Goal: Go to known website: Access a specific website the user already knows

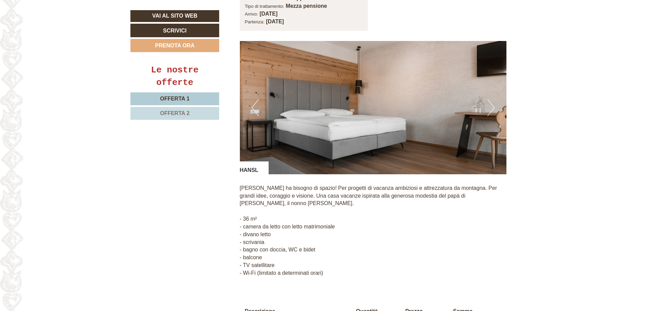
scroll to position [576, 0]
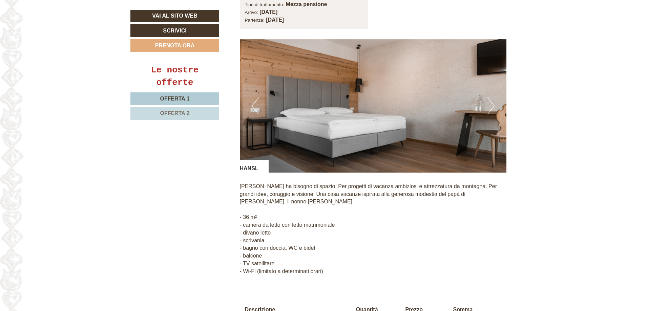
click at [494, 99] on button "Prossimo" at bounding box center [490, 106] width 7 height 17
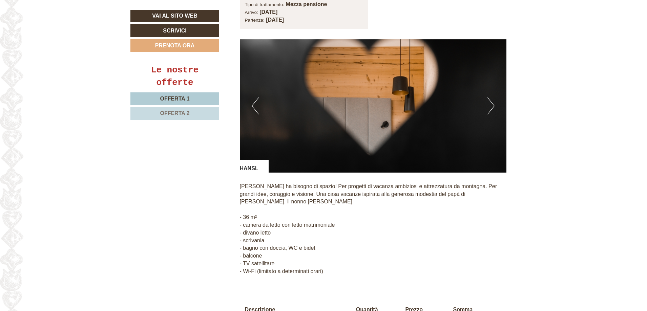
click at [494, 99] on button "Prossimo" at bounding box center [490, 106] width 7 height 17
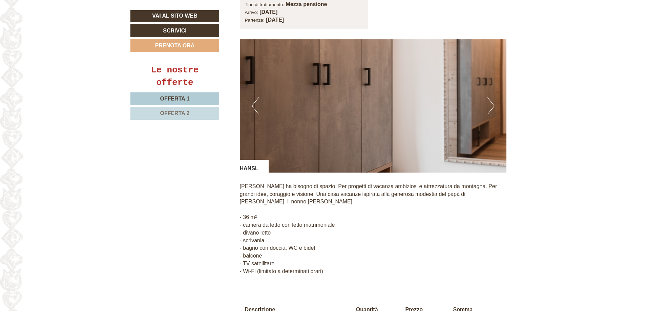
click at [494, 99] on button "Prossimo" at bounding box center [490, 106] width 7 height 17
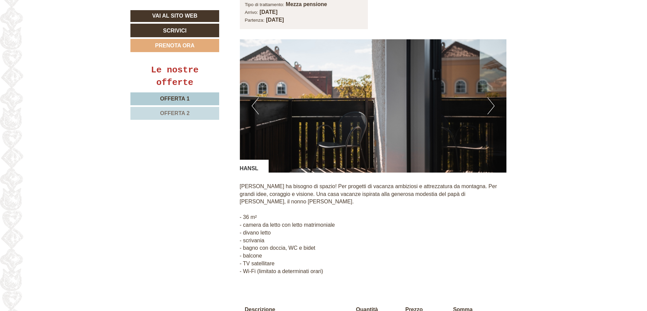
click at [494, 99] on button "Prossimo" at bounding box center [490, 106] width 7 height 17
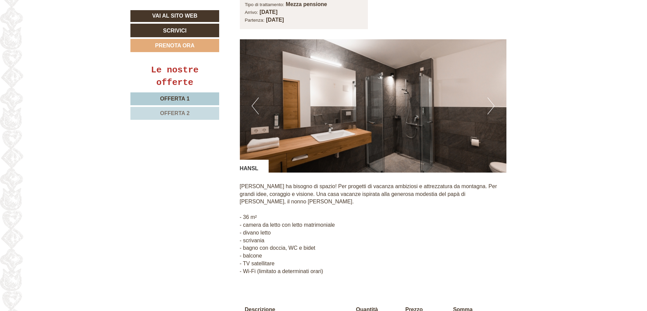
click at [494, 99] on button "Prossimo" at bounding box center [490, 106] width 7 height 17
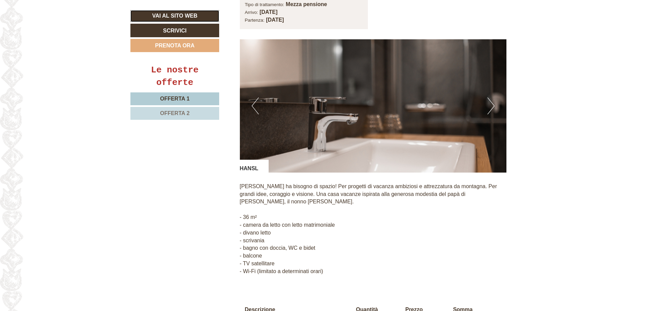
click at [163, 14] on font "Vai al sito web" at bounding box center [174, 16] width 45 height 6
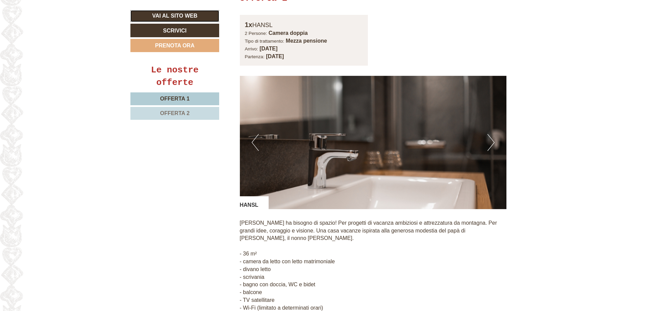
scroll to position [542, 0]
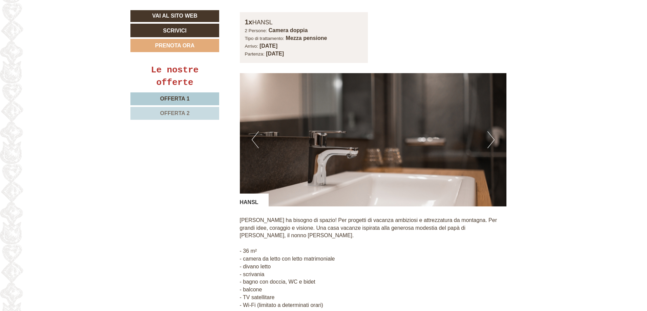
click at [490, 131] on button "Prossimo" at bounding box center [490, 139] width 7 height 17
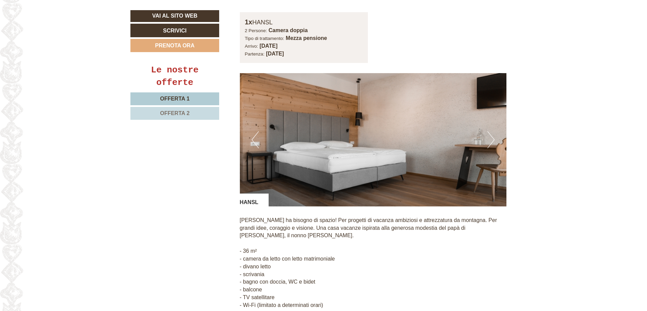
click at [490, 131] on button "Prossimo" at bounding box center [490, 139] width 7 height 17
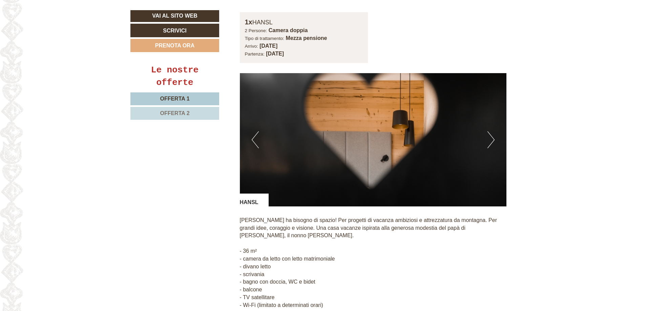
click at [490, 131] on button "Prossimo" at bounding box center [490, 139] width 7 height 17
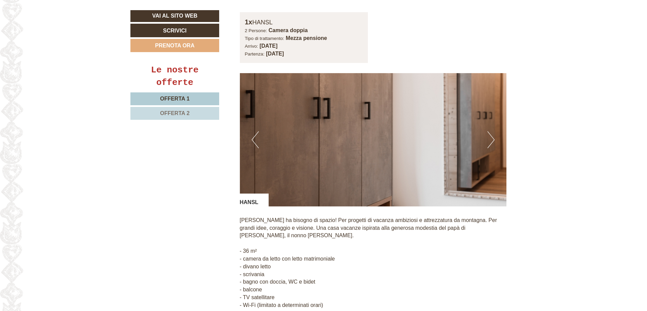
click at [490, 131] on button "Prossimo" at bounding box center [490, 139] width 7 height 17
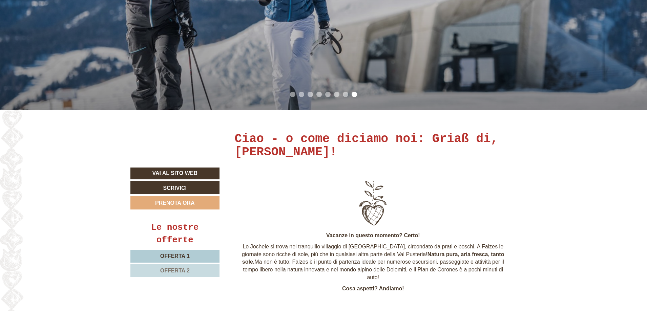
scroll to position [203, 0]
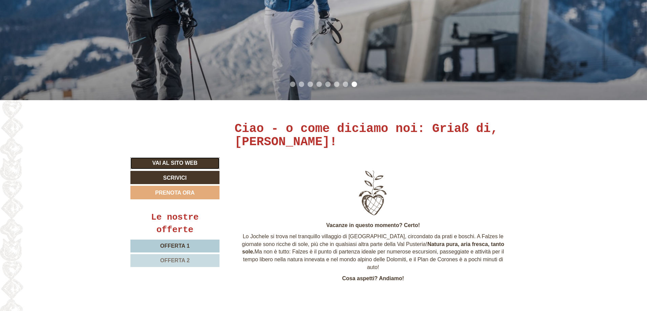
click at [170, 159] on link "Vai al sito web" at bounding box center [174, 163] width 89 height 12
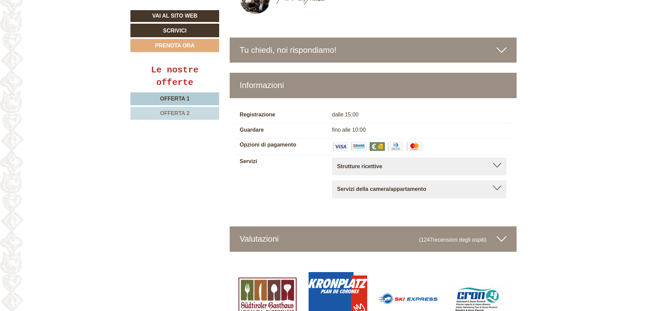
scroll to position [2295, 0]
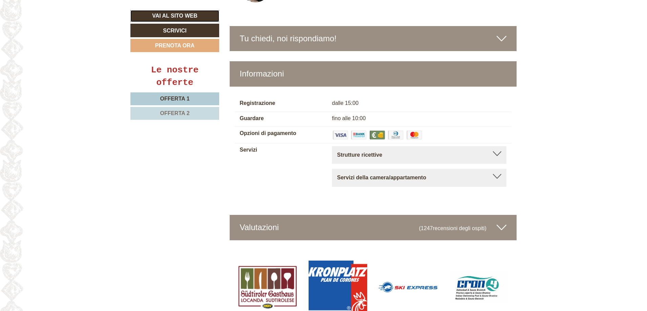
click at [163, 17] on font "Vai al sito web" at bounding box center [174, 16] width 45 height 6
